Goal: Information Seeking & Learning: Find specific fact

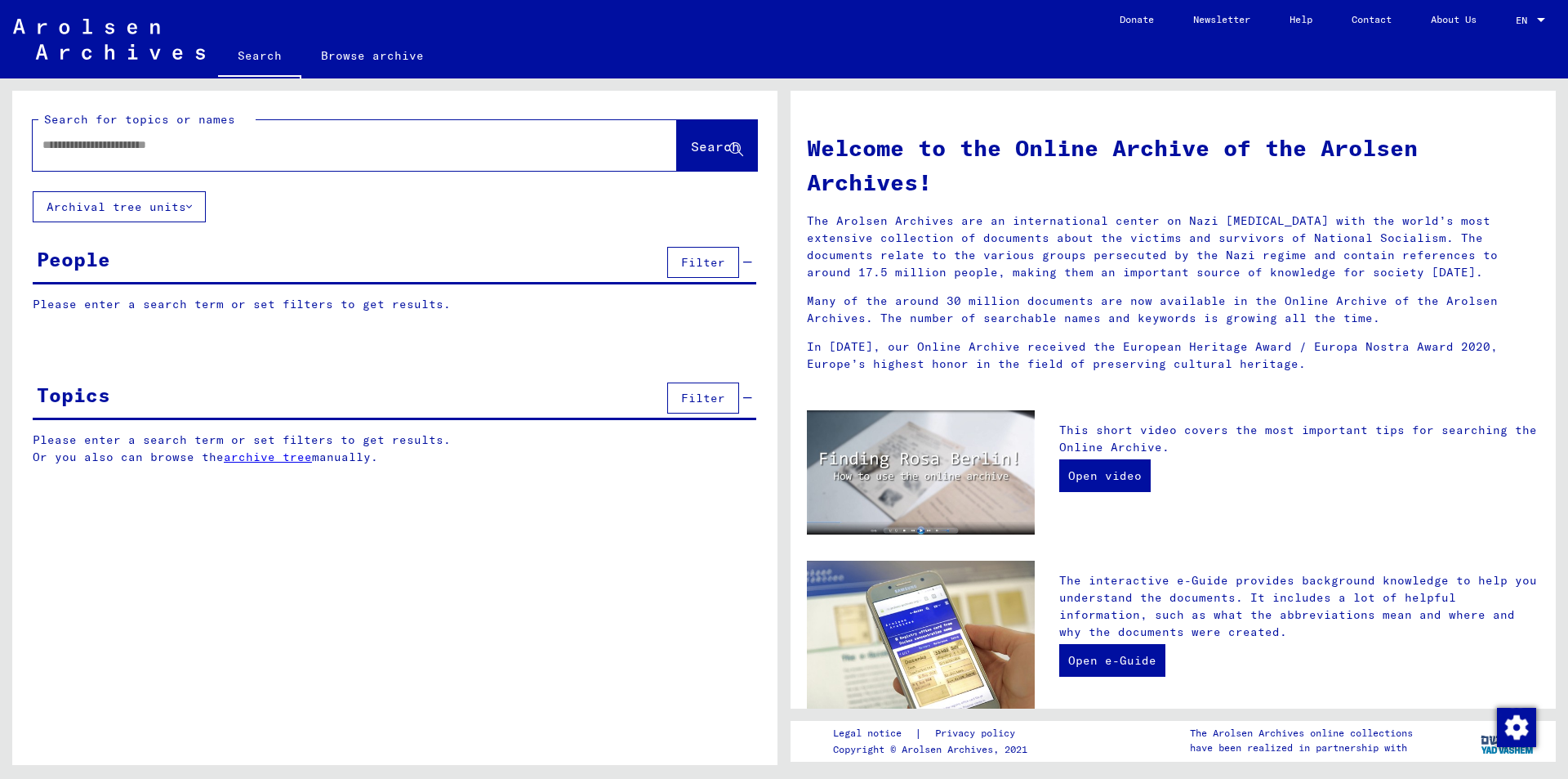
click at [194, 152] on input "text" at bounding box center [335, 144] width 585 height 17
type input "*"
type input "**********"
click at [691, 140] on span "Search" at bounding box center [716, 146] width 49 height 17
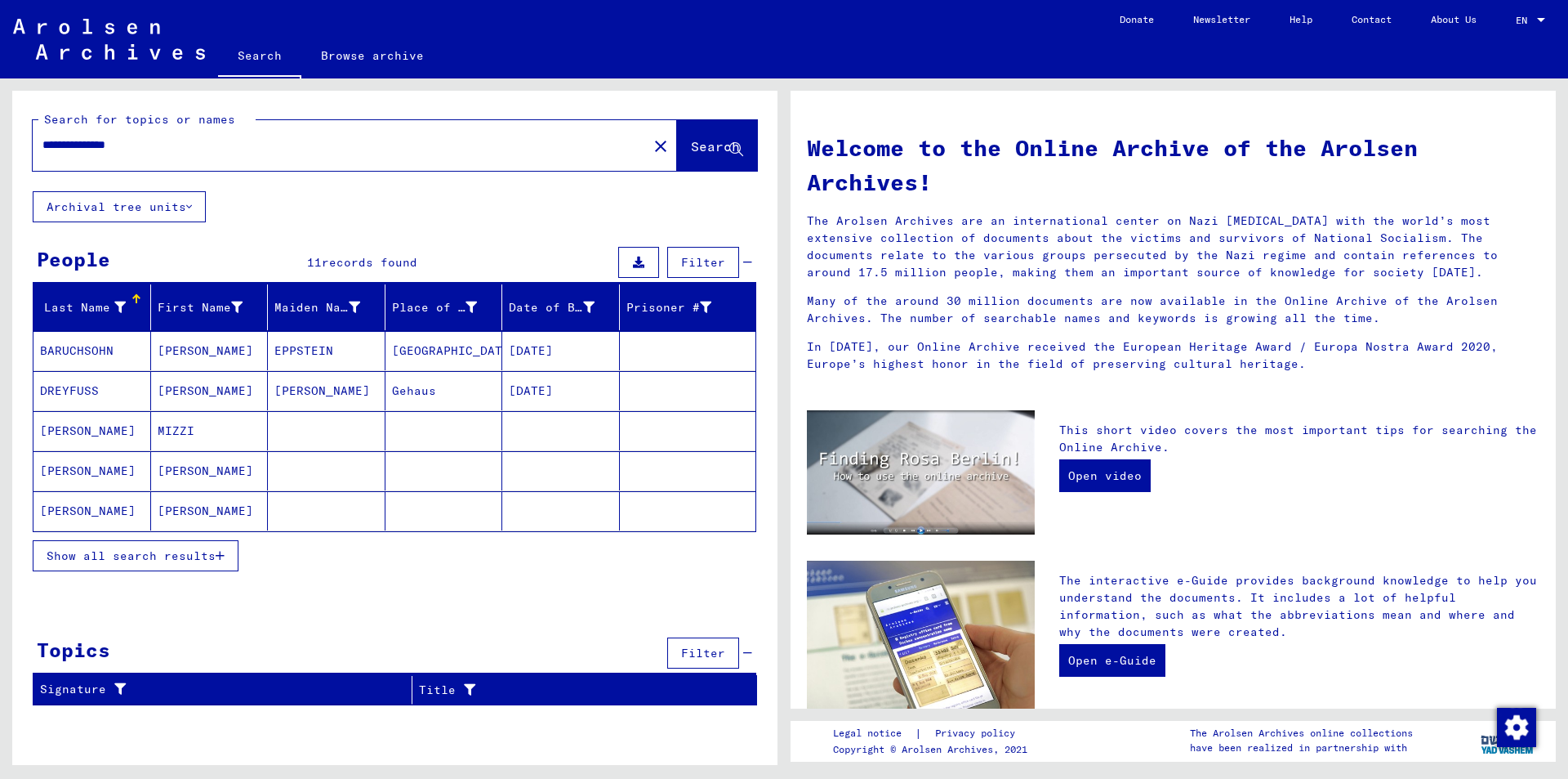
click at [195, 470] on mat-cell "[PERSON_NAME]" at bounding box center [210, 471] width 118 height 39
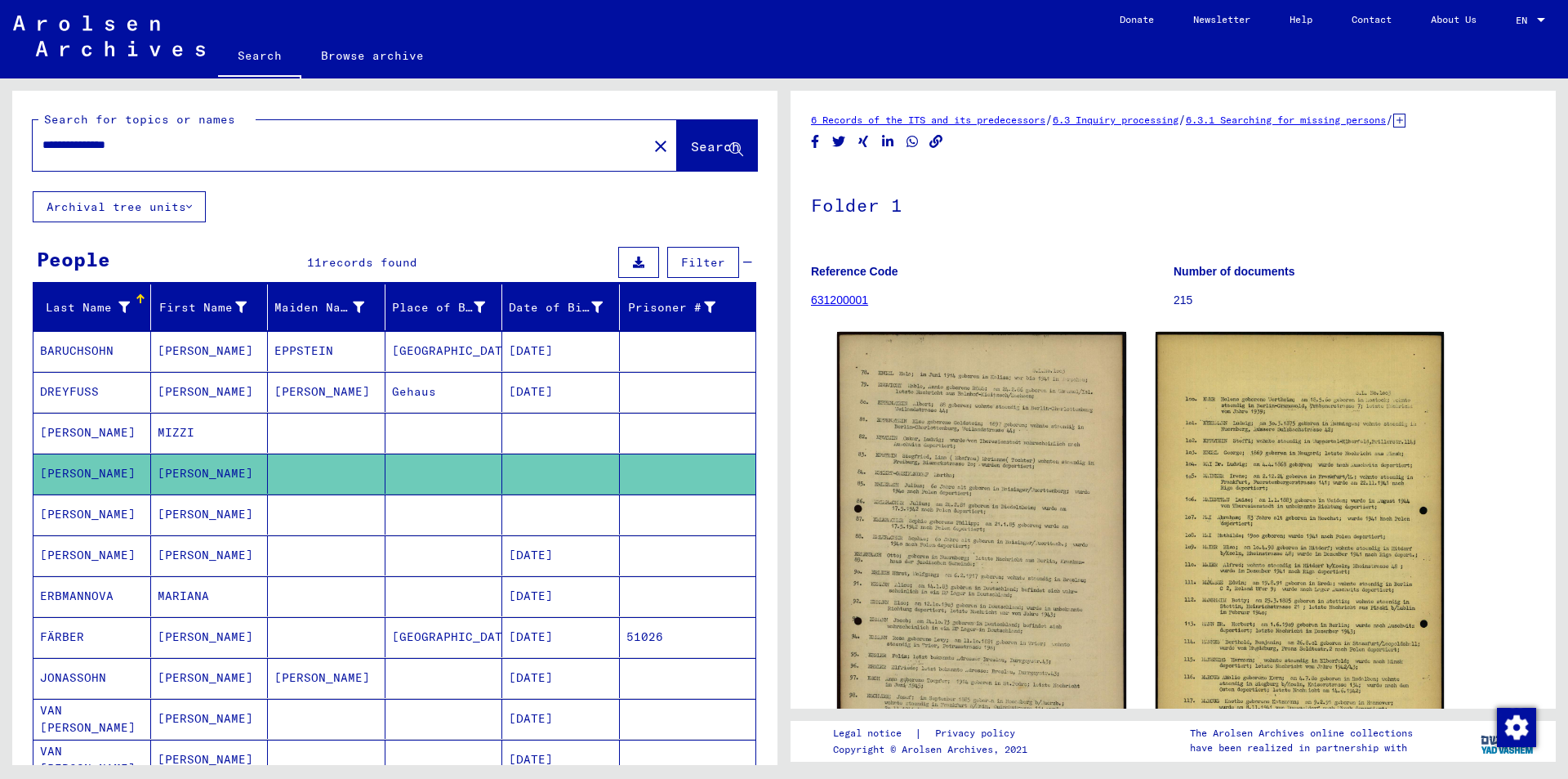
click at [310, 510] on mat-cell at bounding box center [327, 514] width 118 height 40
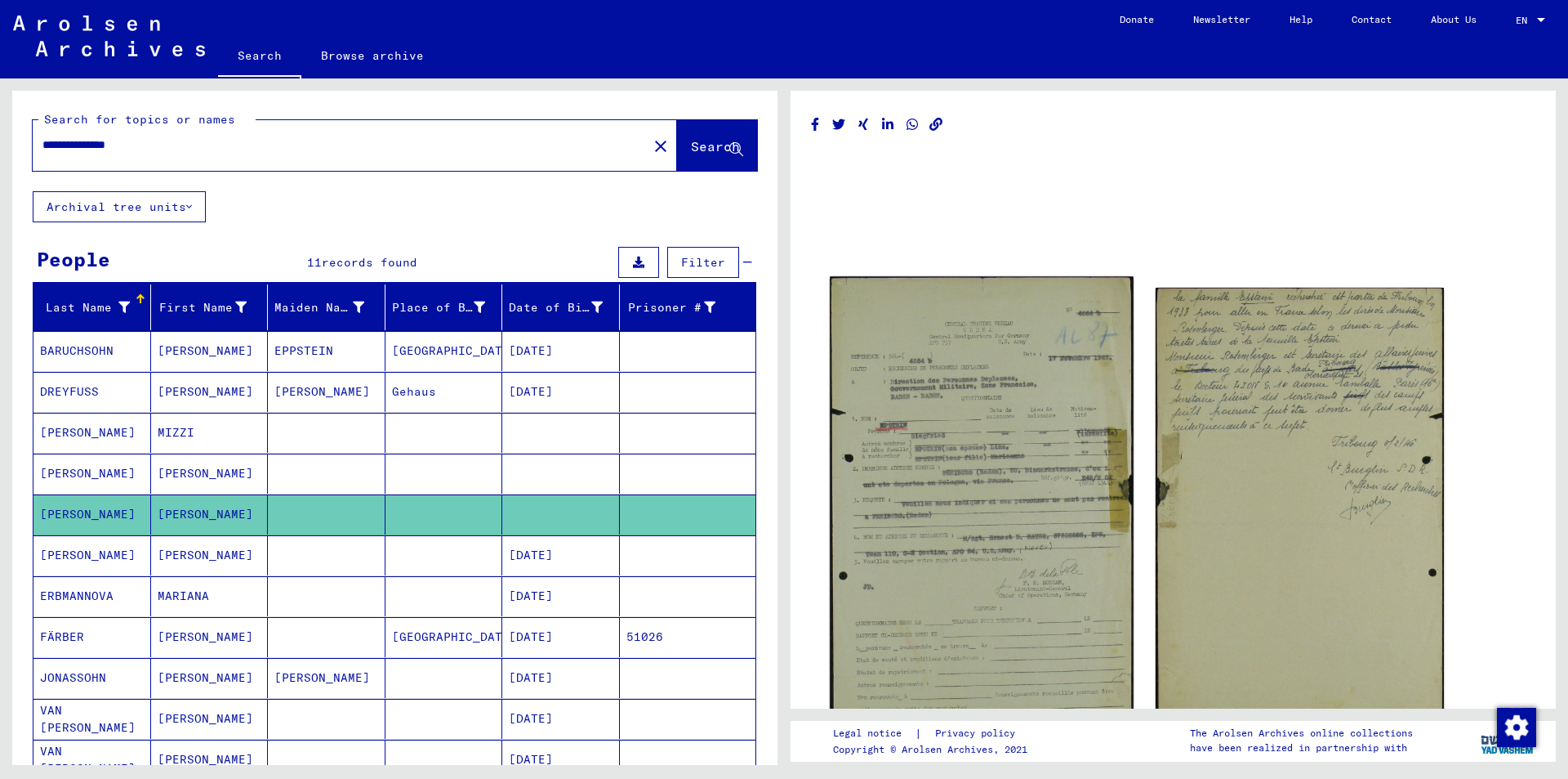
click at [1011, 491] on img at bounding box center [981, 506] width 303 height 460
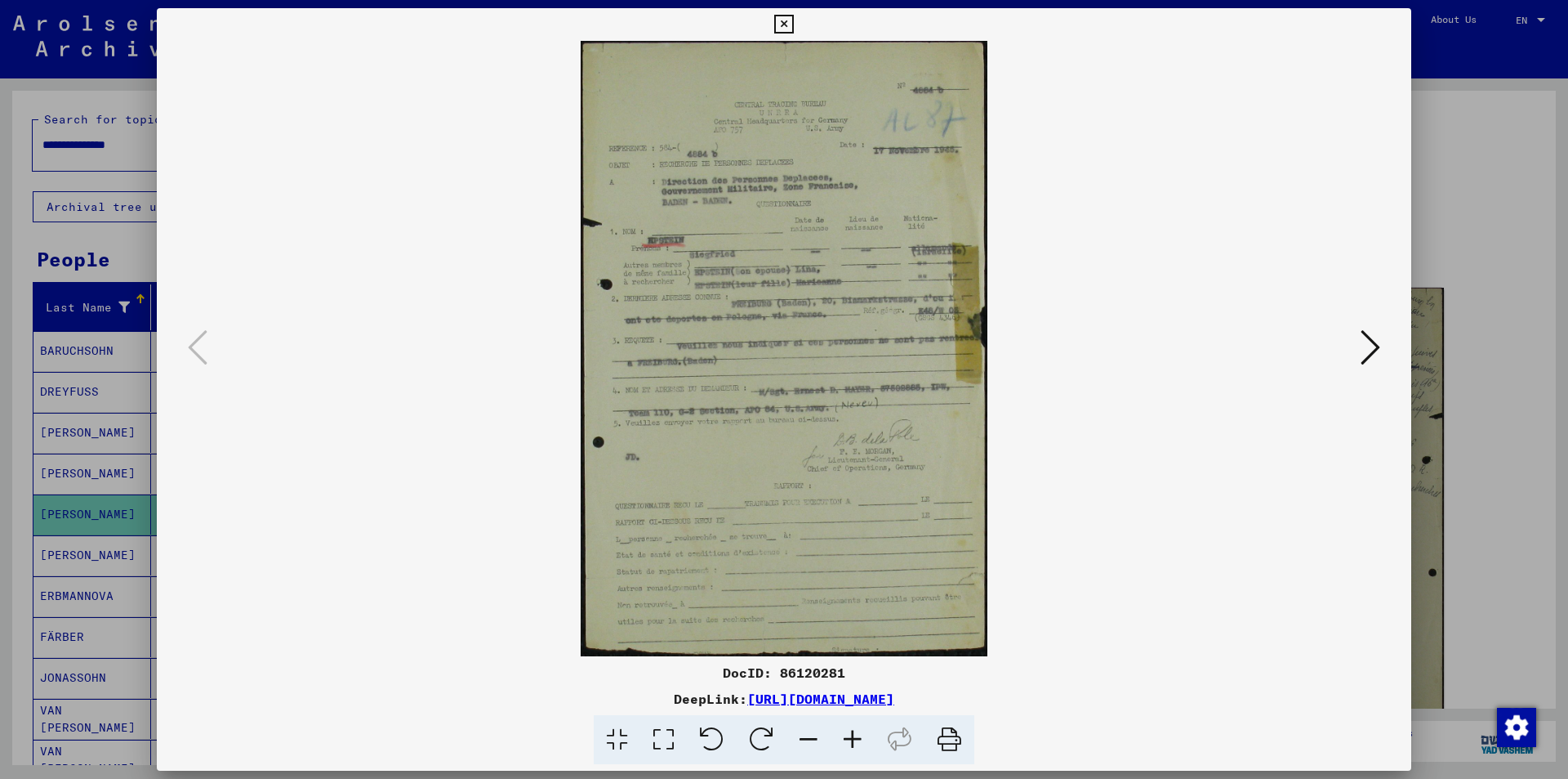
click at [847, 741] on icon at bounding box center [852, 740] width 44 height 50
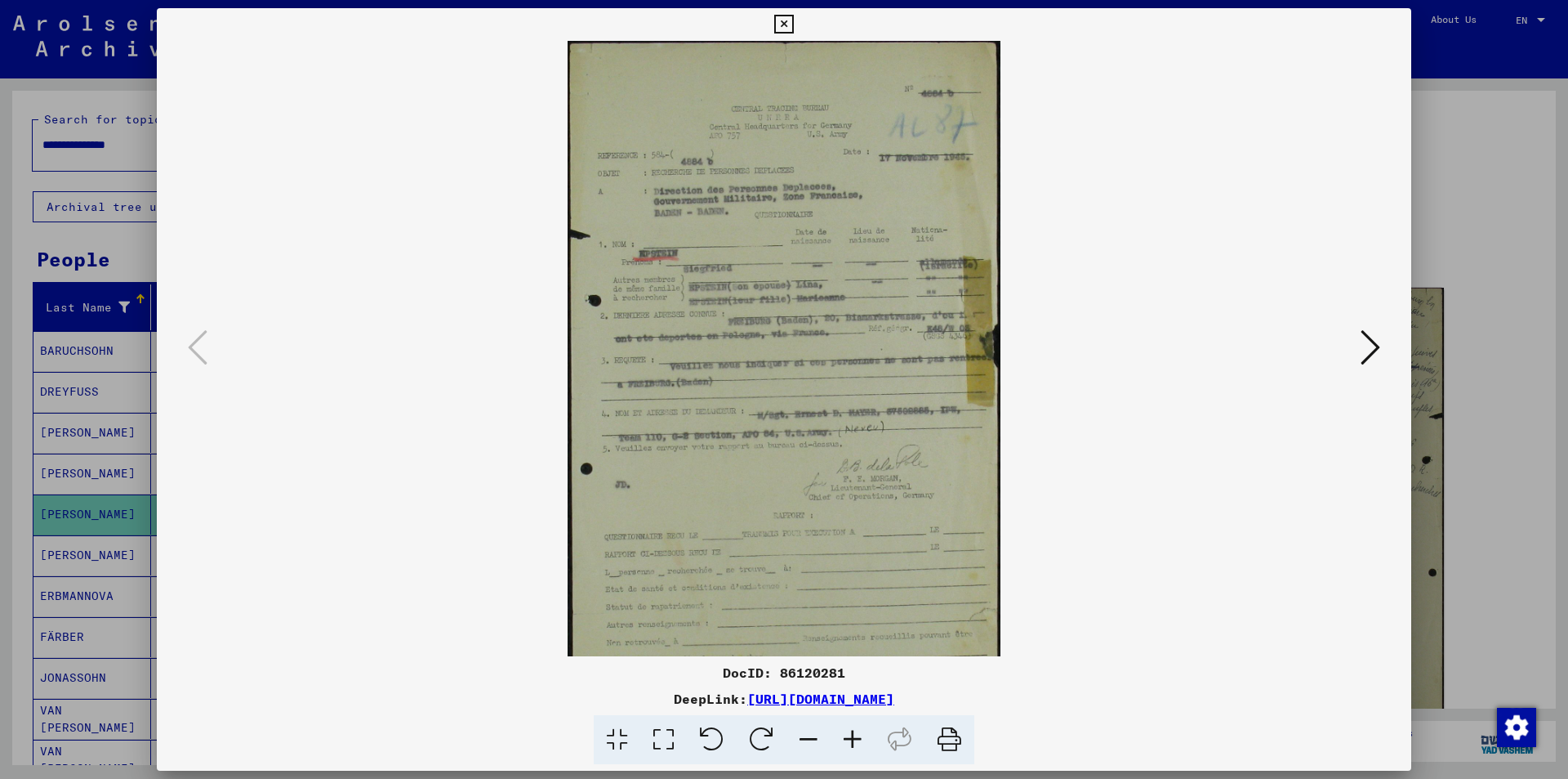
click at [848, 740] on icon at bounding box center [852, 740] width 44 height 50
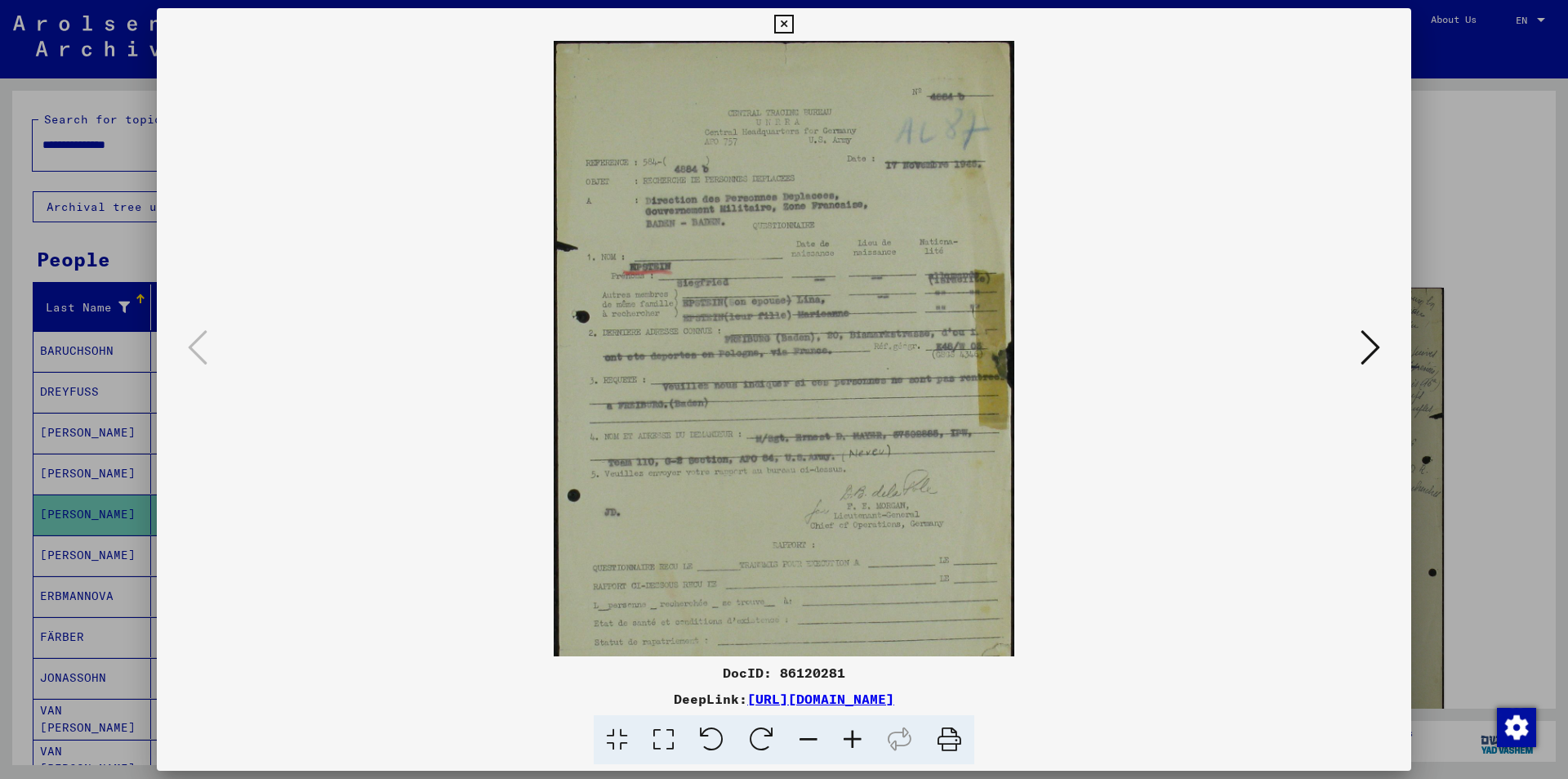
click at [848, 738] on icon at bounding box center [852, 740] width 44 height 50
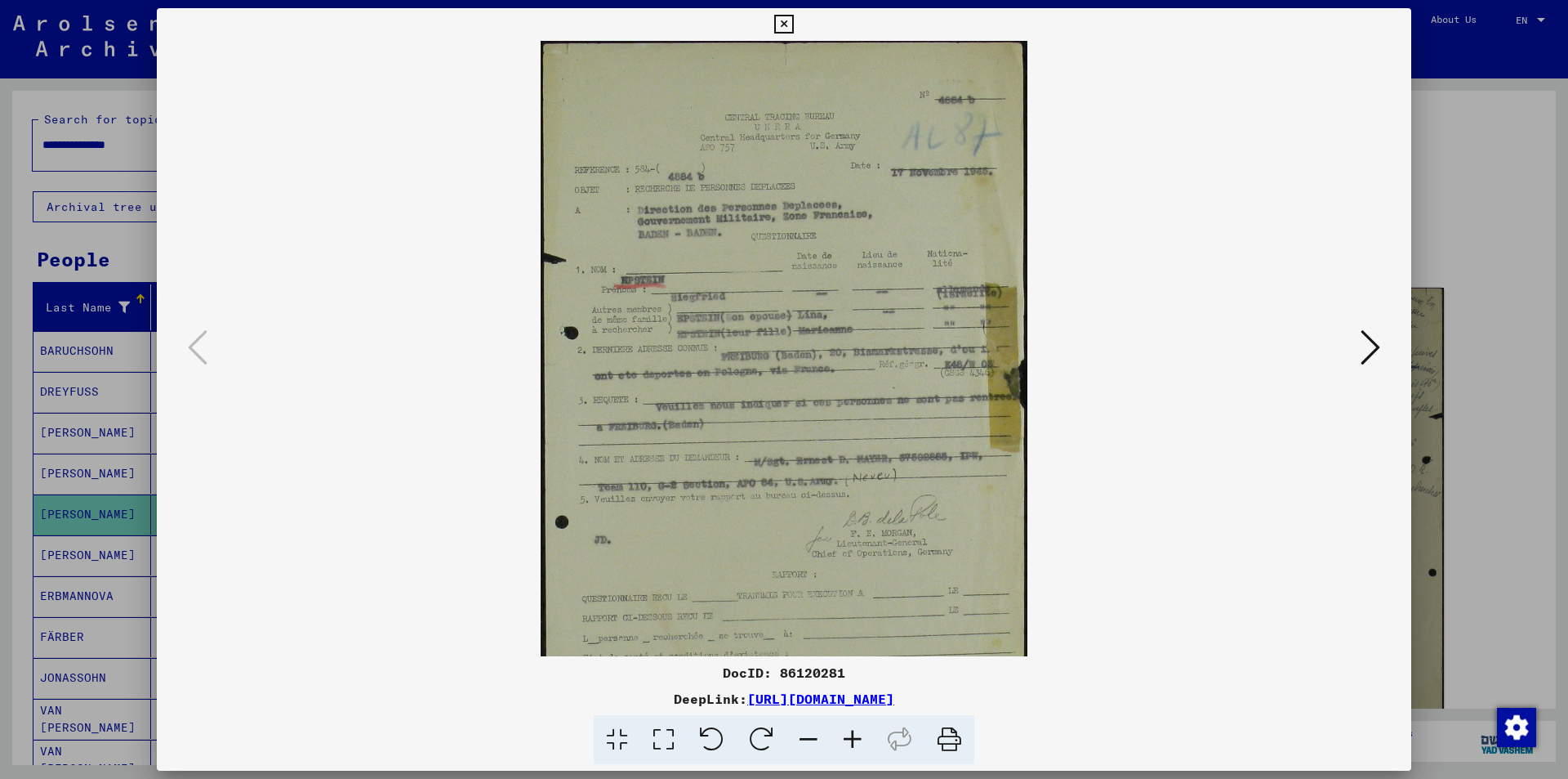
click at [848, 738] on icon at bounding box center [852, 740] width 44 height 50
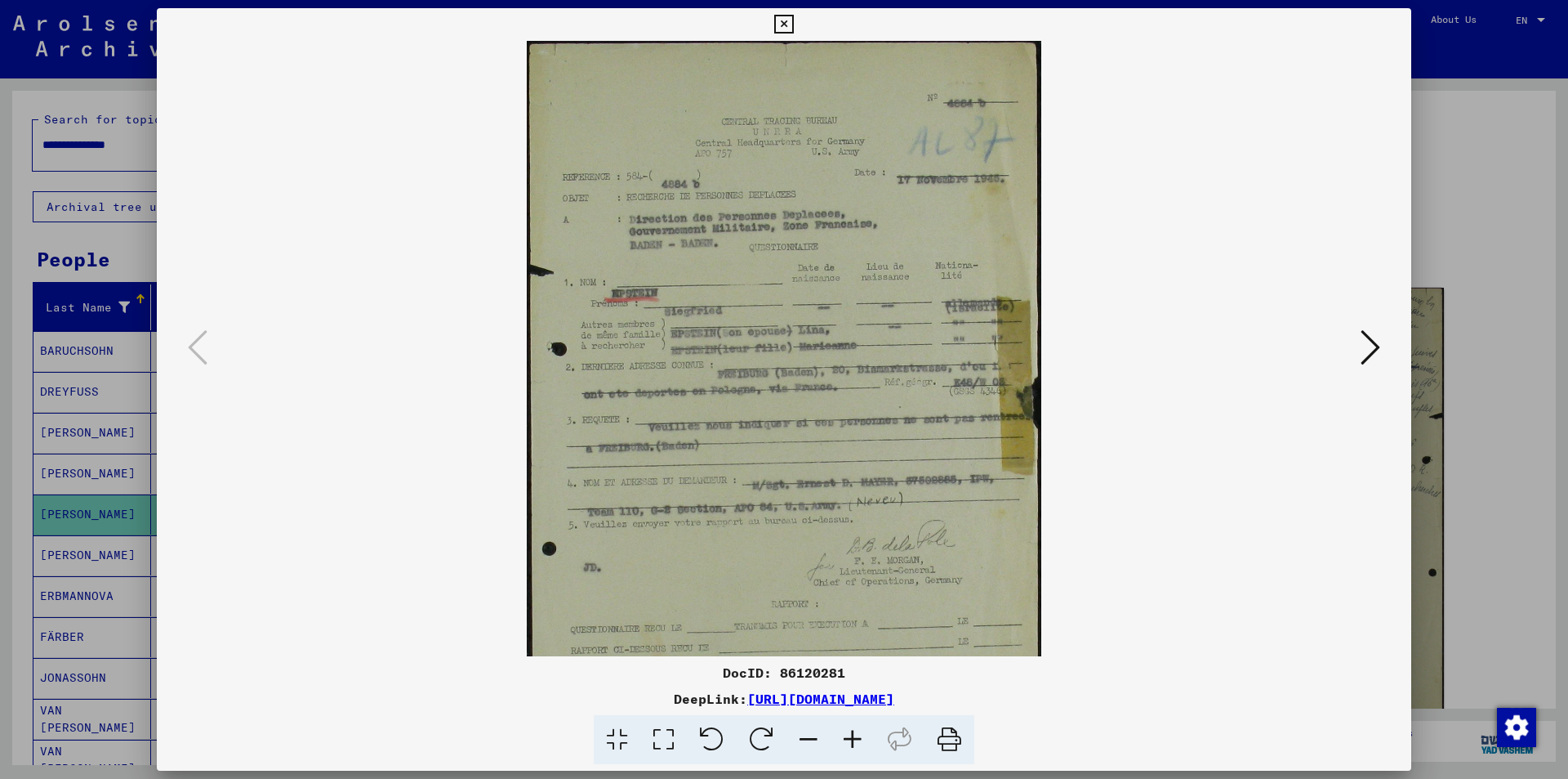
click at [1491, 306] on div at bounding box center [784, 389] width 1568 height 779
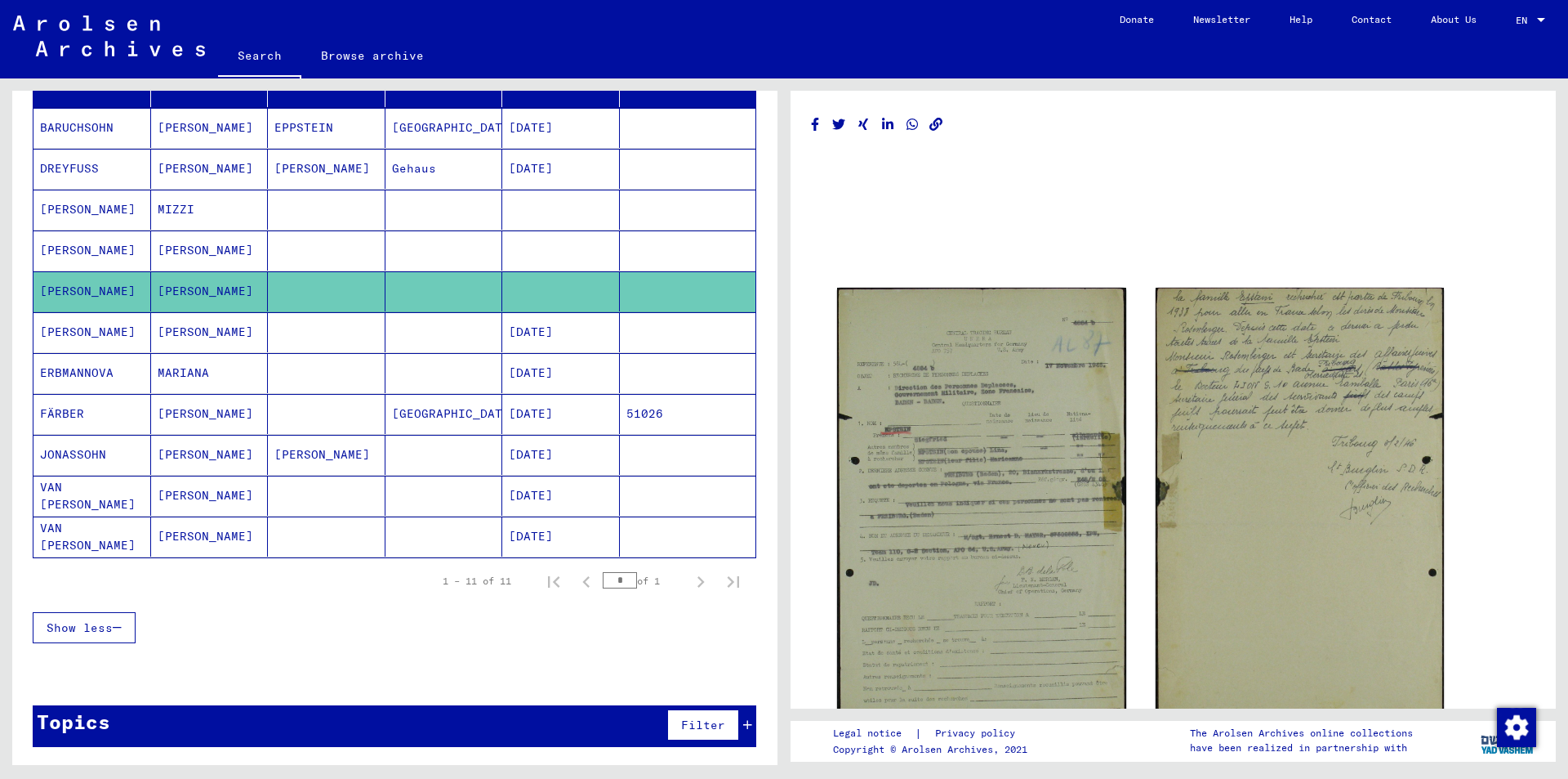
scroll to position [141, 0]
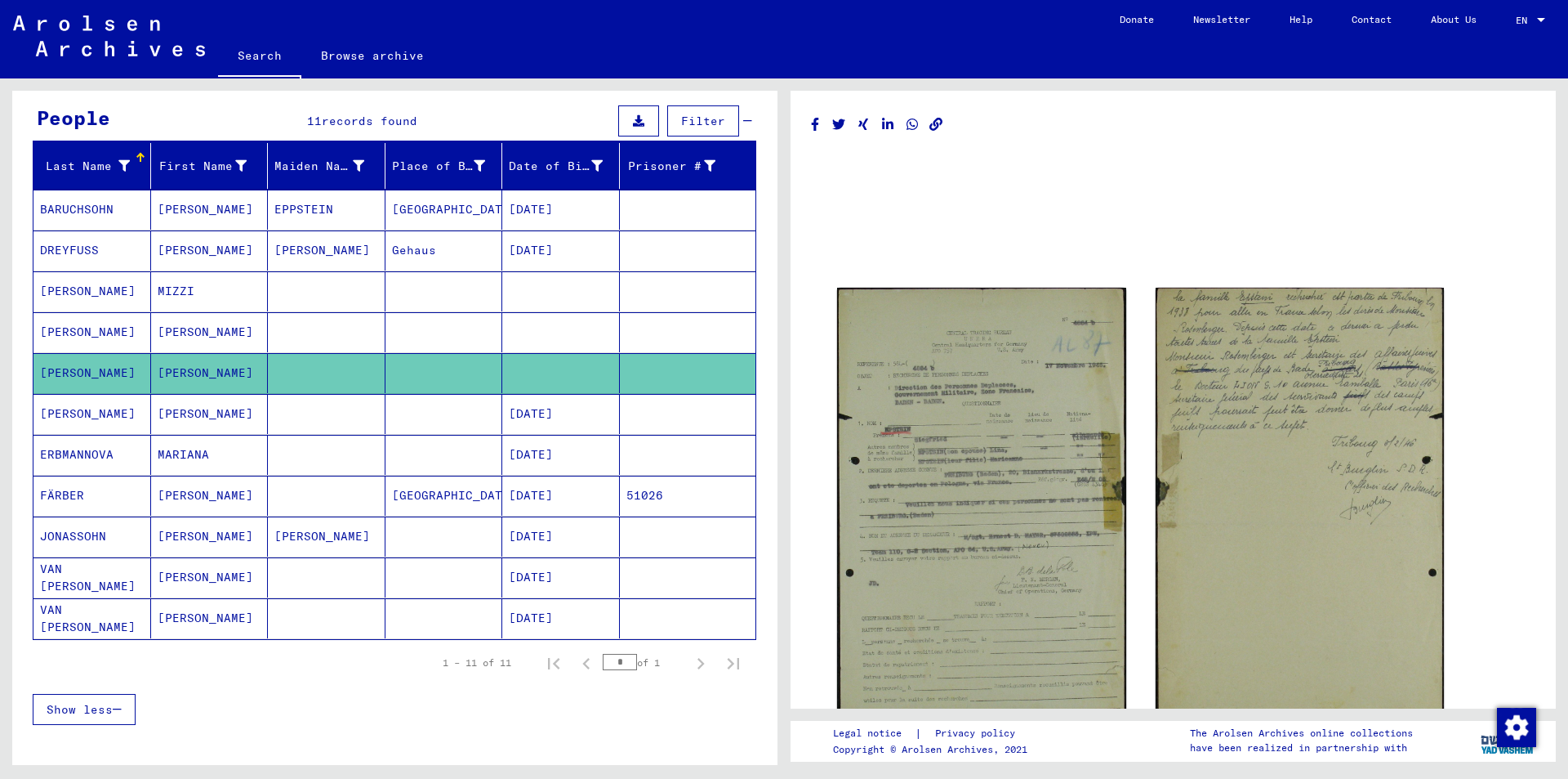
click at [459, 325] on mat-cell at bounding box center [445, 332] width 118 height 40
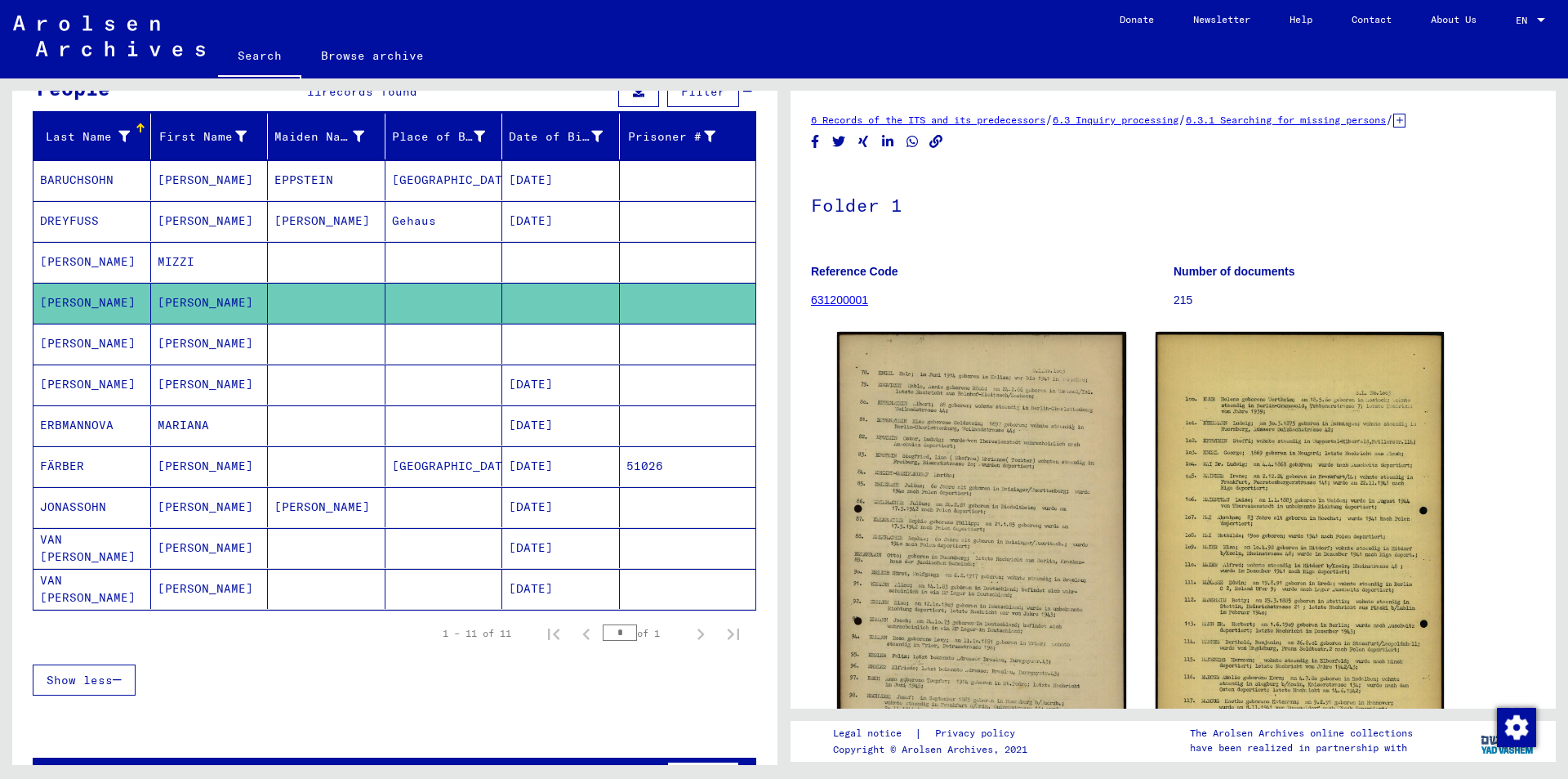
scroll to position [60, 0]
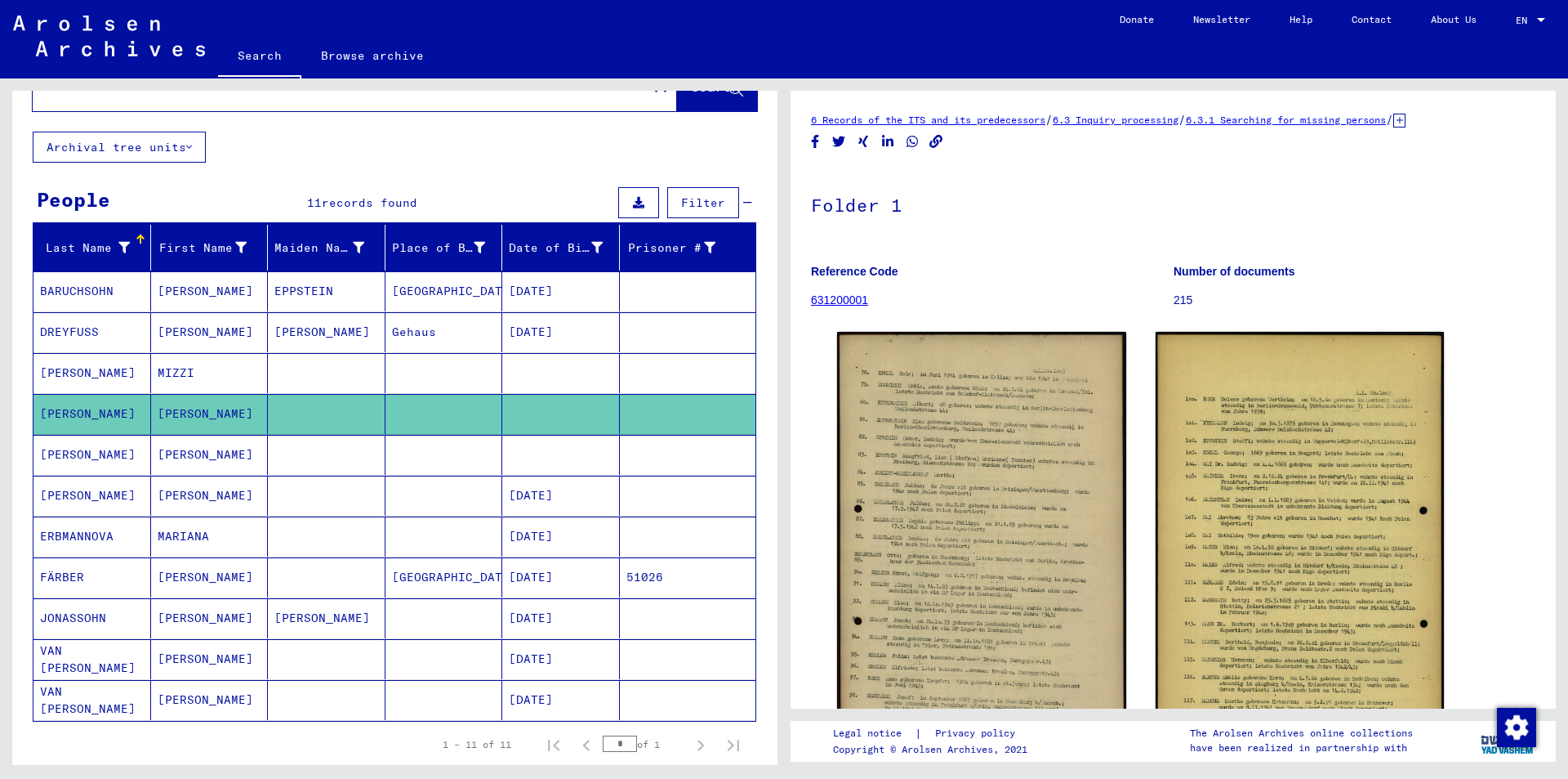
click at [315, 454] on mat-cell at bounding box center [327, 455] width 118 height 40
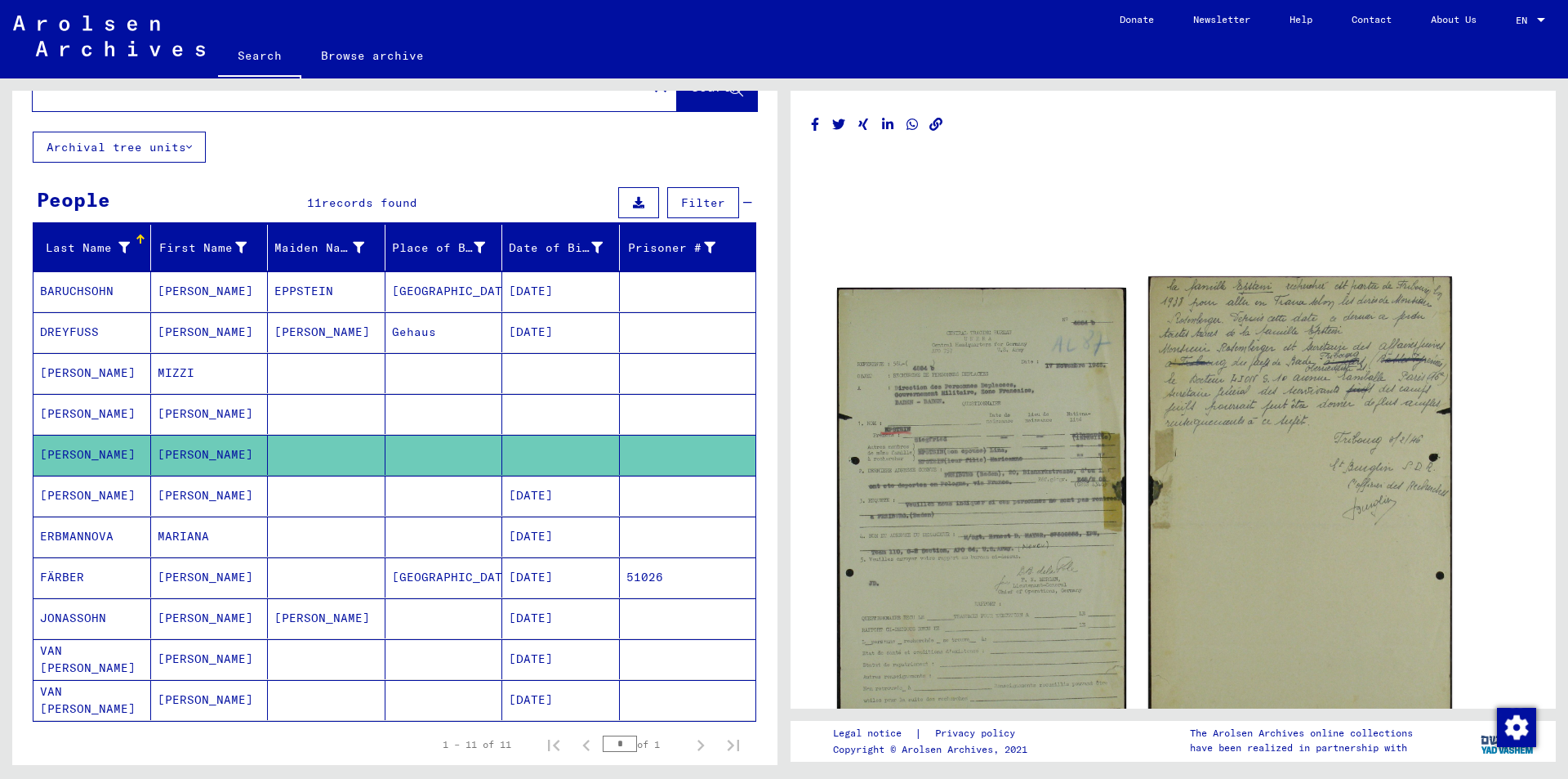
click at [1231, 409] on img at bounding box center [1300, 506] width 303 height 460
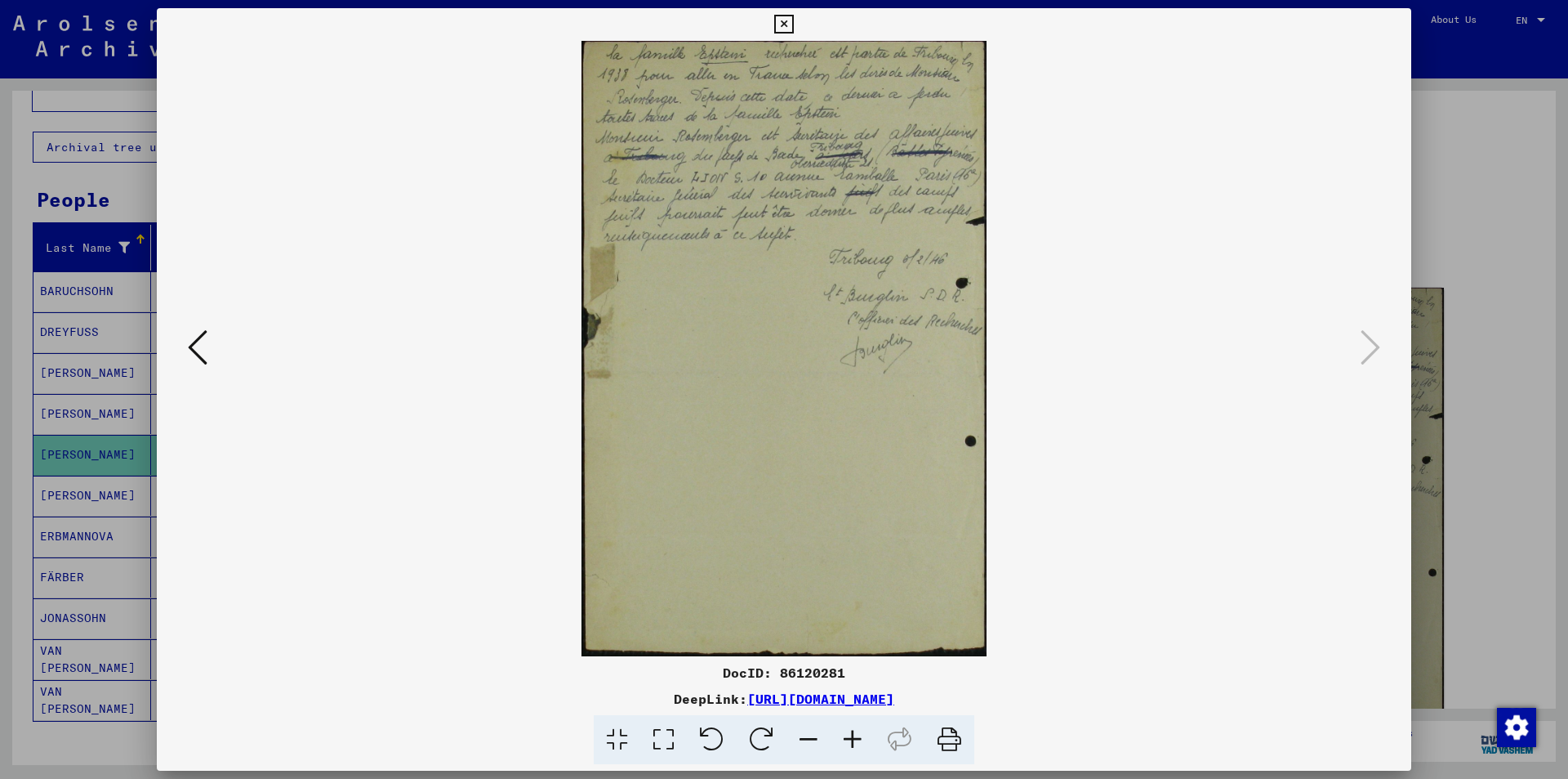
click at [784, 22] on icon at bounding box center [784, 25] width 19 height 20
